Goal: Task Accomplishment & Management: Use online tool/utility

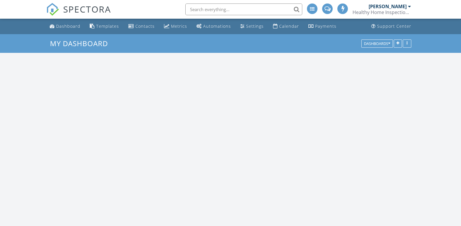
scroll to position [542, 470]
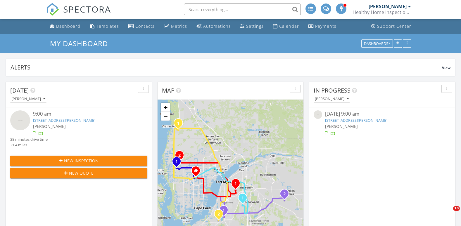
click at [83, 134] on div at bounding box center [84, 134] width 103 height 6
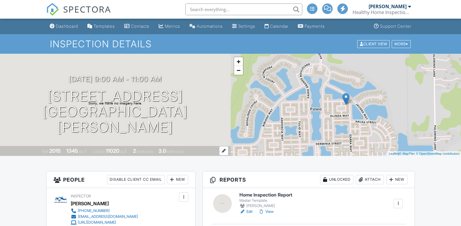
scroll to position [117, 0]
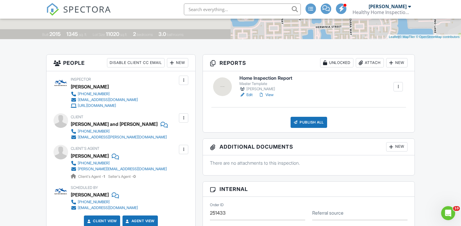
click at [250, 93] on link "Edit" at bounding box center [246, 95] width 13 height 6
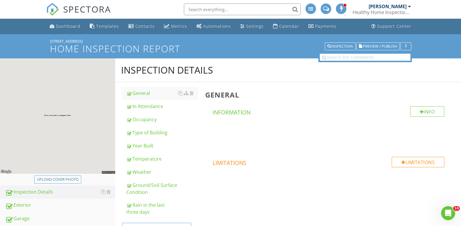
click at [60, 178] on div "Upload cover photo" at bounding box center [58, 180] width 42 height 6
type input "C:\fakepath\2025-7-27-1 (1).jpg"
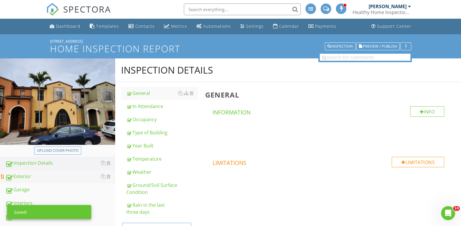
click at [32, 178] on div "Exterior" at bounding box center [60, 177] width 110 height 8
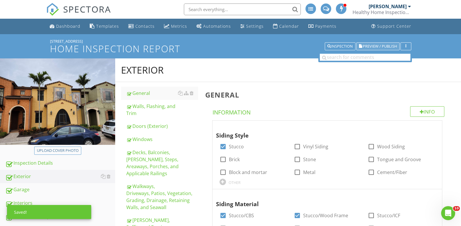
click at [372, 49] on button "Preview / Publish" at bounding box center [378, 46] width 43 height 8
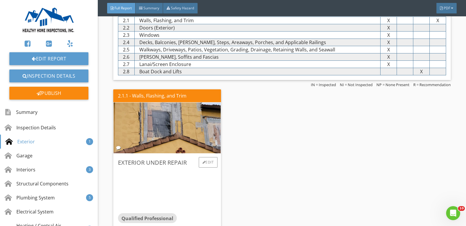
scroll to position [468, 0]
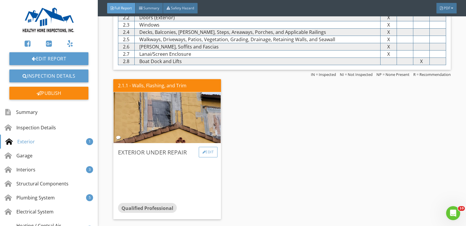
click at [202, 153] on div at bounding box center [203, 153] width 3 height 4
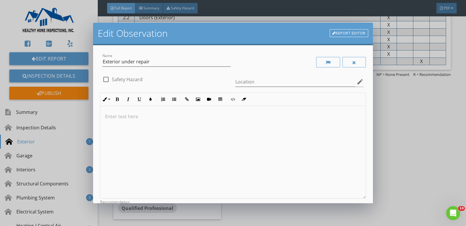
click at [152, 125] on div at bounding box center [232, 152] width 265 height 93
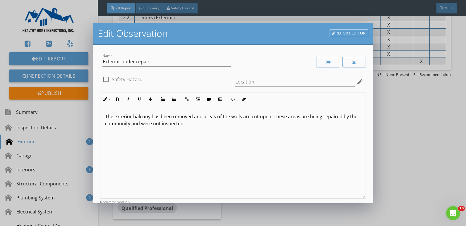
click at [272, 129] on div "The exterior balcony has been removed and areas of the walls are cut open. Thes…" at bounding box center [232, 152] width 265 height 93
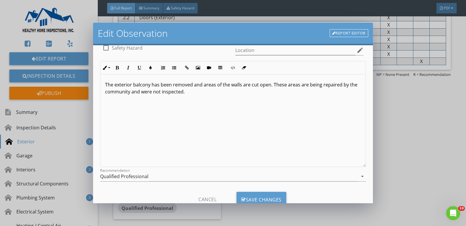
scroll to position [52, 0]
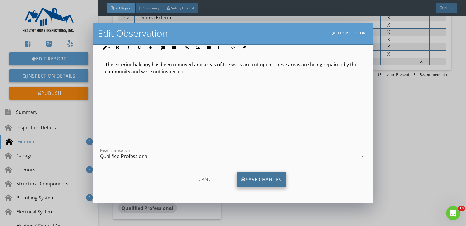
click at [258, 179] on div "Save Changes" at bounding box center [261, 180] width 50 height 16
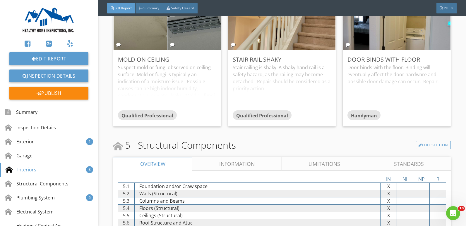
scroll to position [1053, 0]
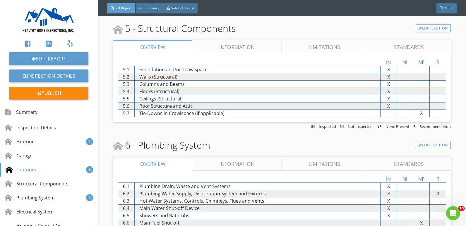
click at [227, 47] on link "Information" at bounding box center [236, 47] width 89 height 14
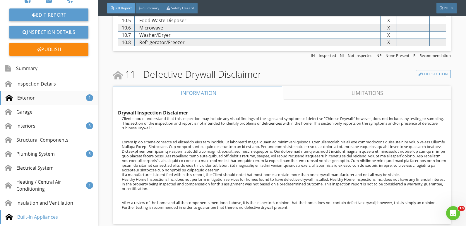
scroll to position [0, 0]
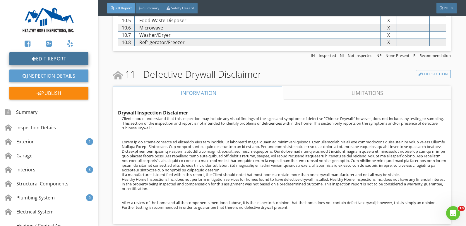
click at [45, 60] on link "Edit Report" at bounding box center [48, 58] width 79 height 13
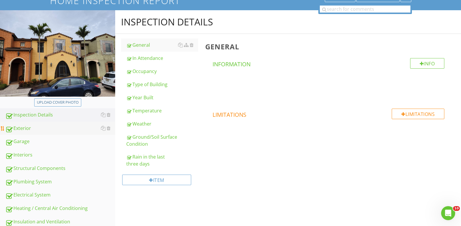
scroll to position [107, 0]
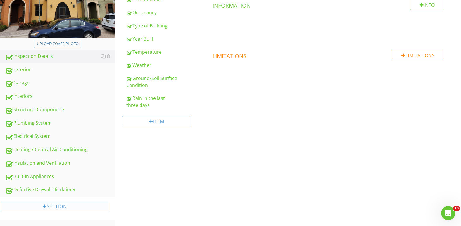
click at [39, 206] on div "Section" at bounding box center [54, 206] width 107 height 11
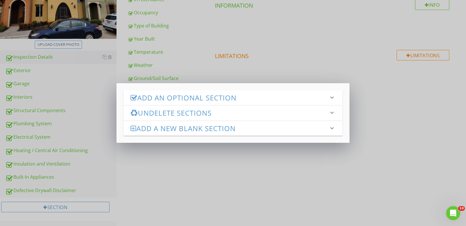
click at [330, 97] on icon "keyboard_arrow_down" at bounding box center [331, 97] width 7 height 7
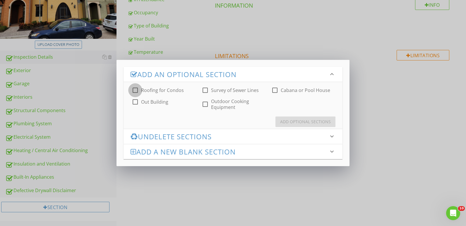
click at [136, 92] on div at bounding box center [135, 90] width 10 height 10
checkbox input "true"
click at [297, 126] on button "Add Optional Sections" at bounding box center [305, 122] width 60 height 11
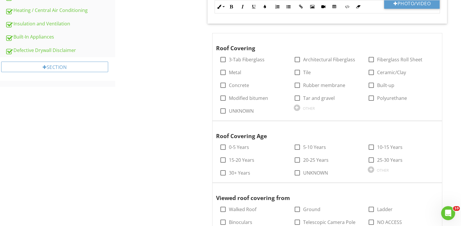
scroll to position [263, 0]
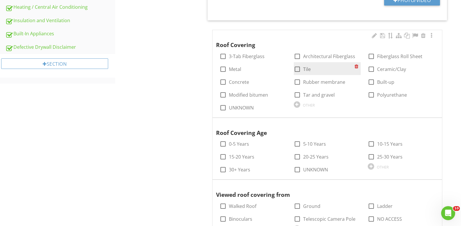
click at [293, 70] on div at bounding box center [298, 69] width 10 height 10
checkbox input "true"
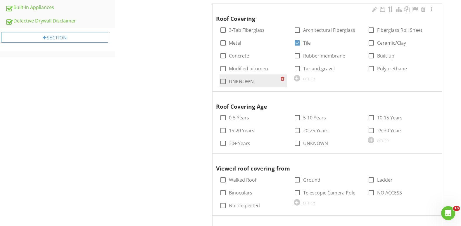
scroll to position [322, 0]
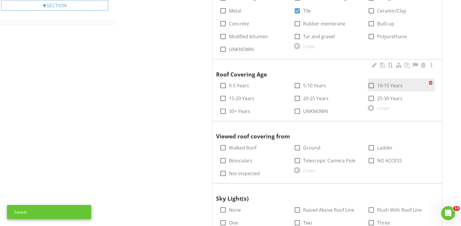
click at [369, 85] on div at bounding box center [372, 86] width 10 height 10
checkbox input "true"
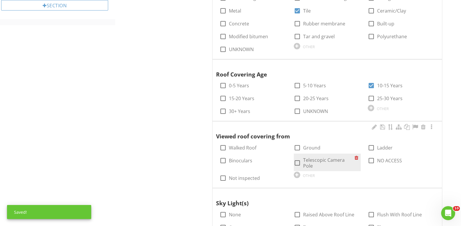
scroll to position [351, 0]
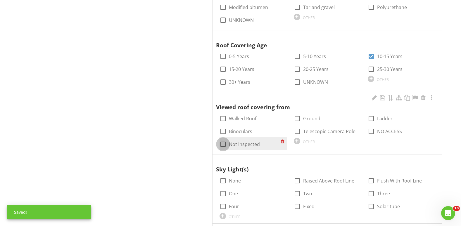
click at [224, 145] on div at bounding box center [223, 145] width 10 height 10
checkbox input "true"
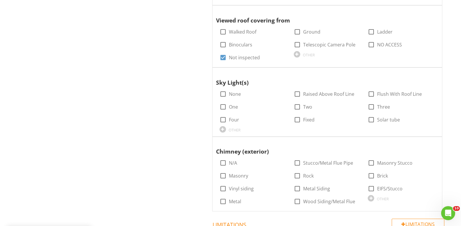
scroll to position [439, 0]
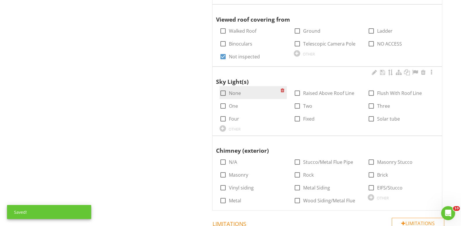
click at [223, 93] on div at bounding box center [223, 93] width 10 height 10
checkbox input "true"
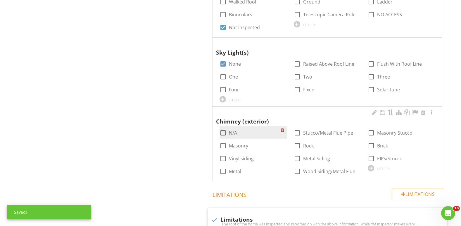
click at [223, 133] on div at bounding box center [223, 133] width 10 height 10
checkbox input "true"
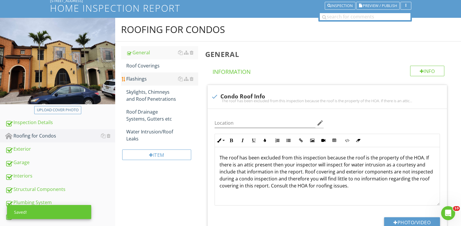
scroll to position [0, 0]
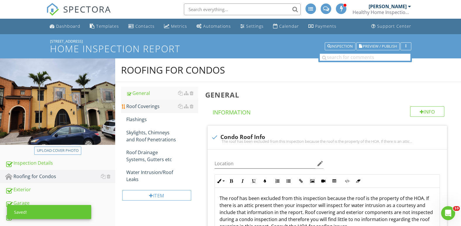
click at [152, 109] on div "Roof Coverings" at bounding box center [162, 106] width 72 height 7
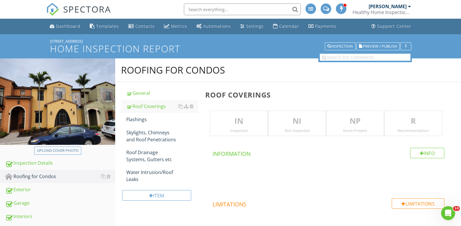
click at [306, 124] on p "NI" at bounding box center [298, 122] width 58 height 12
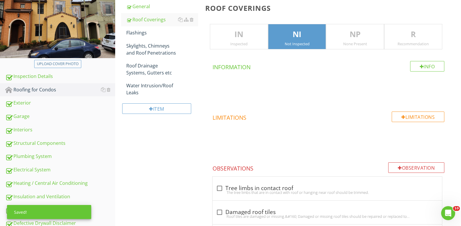
scroll to position [59, 0]
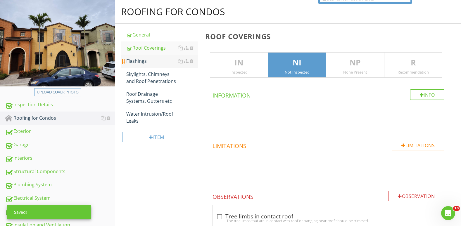
click at [152, 60] on div "Flashings" at bounding box center [162, 61] width 72 height 7
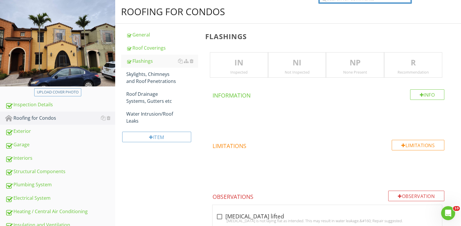
click at [283, 55] on div "NI Not Inspected" at bounding box center [297, 65] width 58 height 26
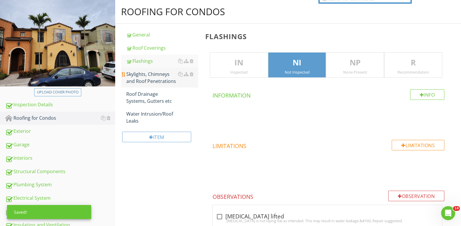
click at [151, 74] on div "Skylights, Chimneys and Roof Penetrations" at bounding box center [162, 78] width 72 height 14
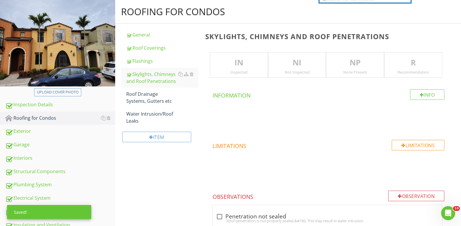
click at [299, 67] on p "NI" at bounding box center [298, 63] width 58 height 12
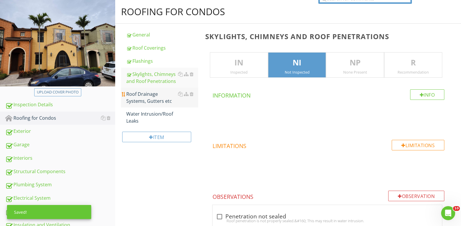
click at [158, 99] on div "Roof Drainage Systems, Gutters etc" at bounding box center [162, 98] width 72 height 14
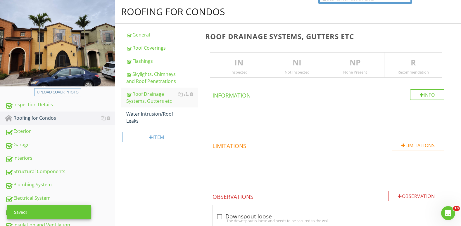
click at [300, 72] on div "Not Inspected" at bounding box center [298, 72] width 58 height 5
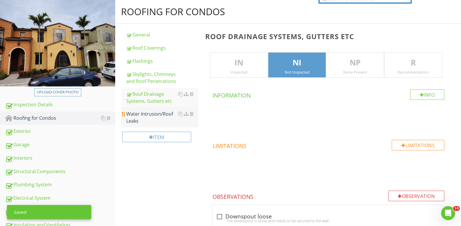
click at [152, 123] on div "Water Intrusion/Roof Leaks" at bounding box center [162, 118] width 72 height 14
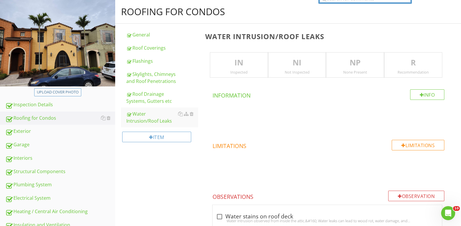
click at [247, 68] on p "IN" at bounding box center [239, 63] width 58 height 12
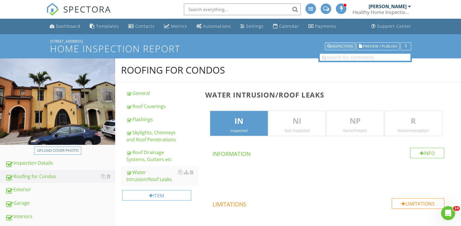
click at [345, 45] on div "Inspection" at bounding box center [340, 46] width 25 height 4
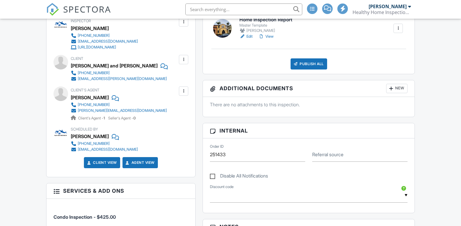
click at [302, 60] on div "Publish All" at bounding box center [309, 64] width 37 height 11
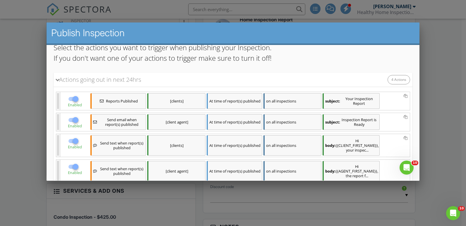
scroll to position [80, 0]
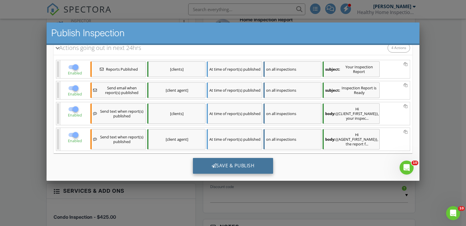
click at [248, 158] on div "Save & Publish" at bounding box center [233, 166] width 80 height 16
